Goal: Task Accomplishment & Management: Use online tool/utility

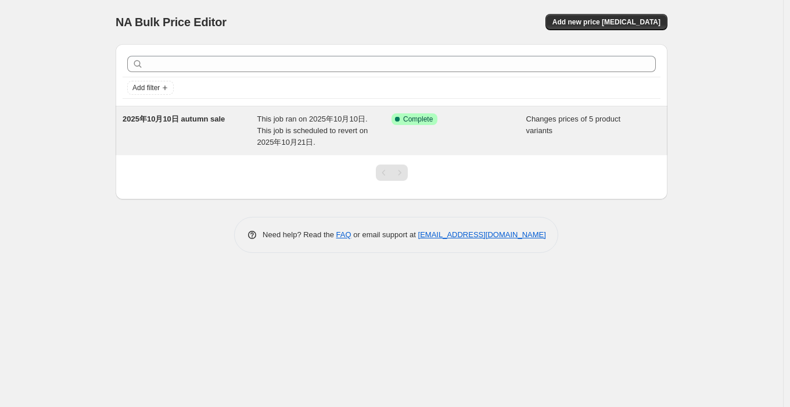
click at [271, 130] on span "This job ran on 2025年10月10日. This job is scheduled to revert on 2025年10月21日." at bounding box center [312, 130] width 111 height 32
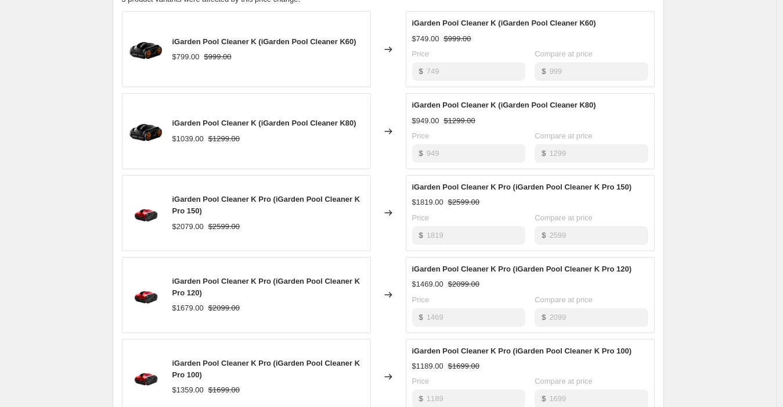
scroll to position [516, 0]
